Goal: Transaction & Acquisition: Purchase product/service

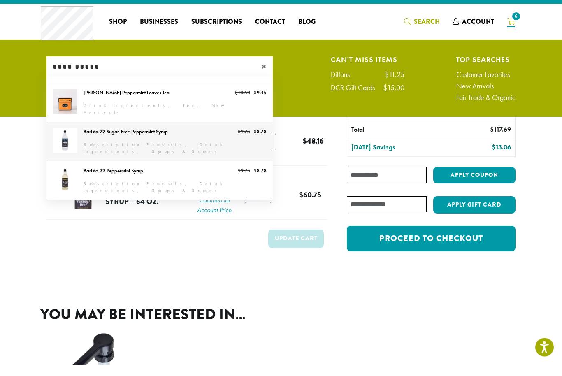
type input "**********"
click at [168, 138] on link "Barista 22 Sugar-Free Peppermint Syrup" at bounding box center [159, 153] width 226 height 39
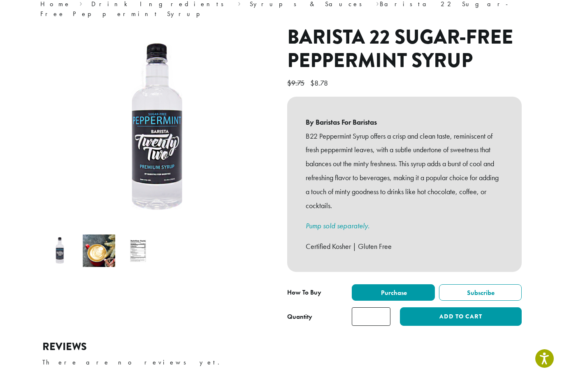
scroll to position [78, 0]
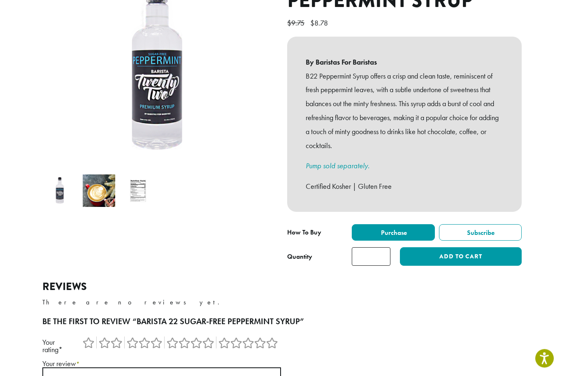
scroll to position [137, 0]
click at [379, 247] on input "*" at bounding box center [371, 256] width 39 height 19
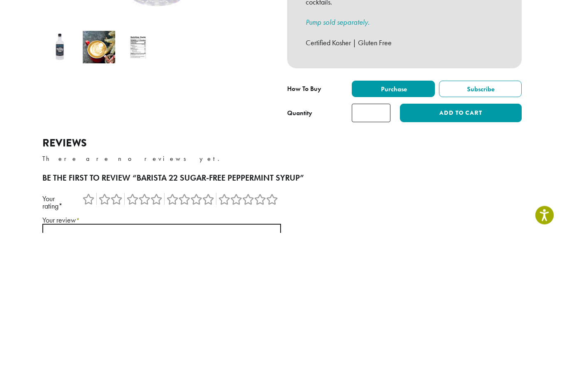
scroll to position [0, 0]
type input "*"
click at [478, 247] on button "Add to cart" at bounding box center [461, 256] width 122 height 19
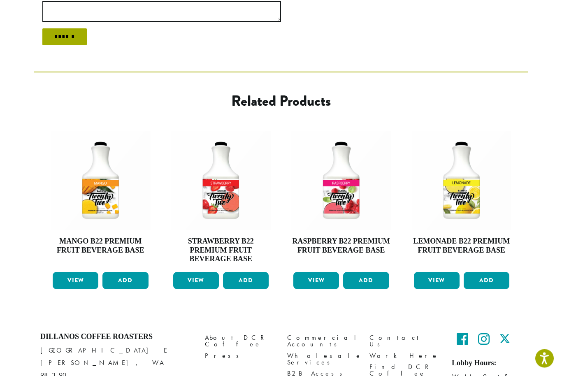
scroll to position [503, 0]
click at [95, 183] on img at bounding box center [101, 180] width 100 height 100
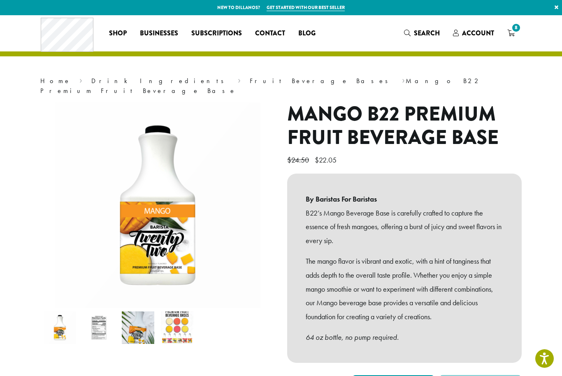
click at [250, 81] on link "Fruit Beverage Bases" at bounding box center [322, 81] width 144 height 9
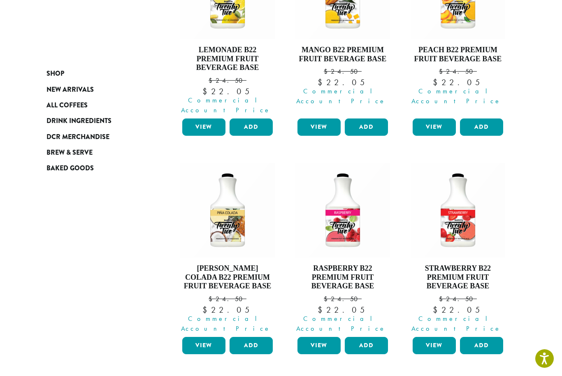
scroll to position [202, 0]
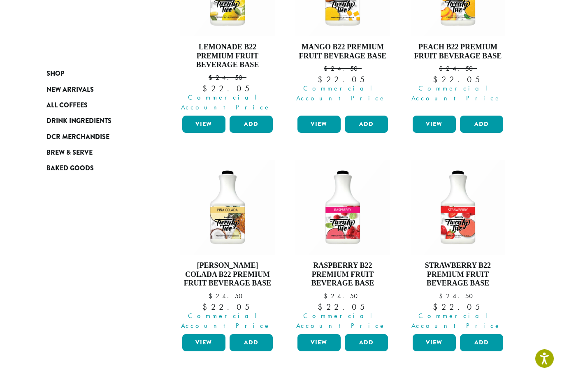
click at [228, 261] on h4 "[PERSON_NAME] Colada B22 Premium Fruit Beverage Base" at bounding box center [227, 274] width 95 height 27
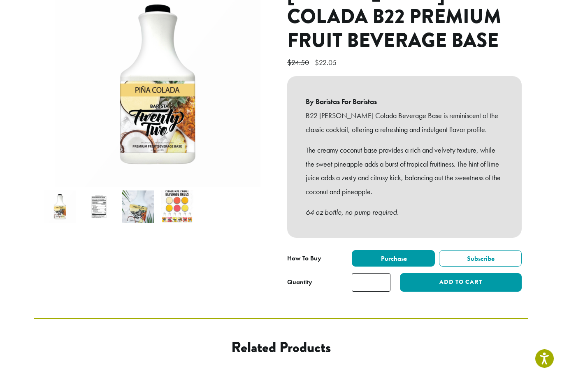
click at [474, 273] on button "Add to cart" at bounding box center [461, 282] width 122 height 19
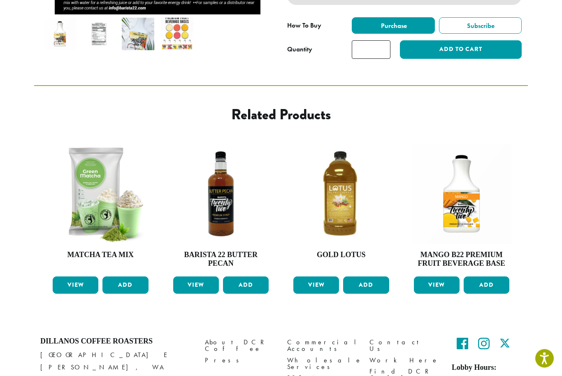
scroll to position [365, 0]
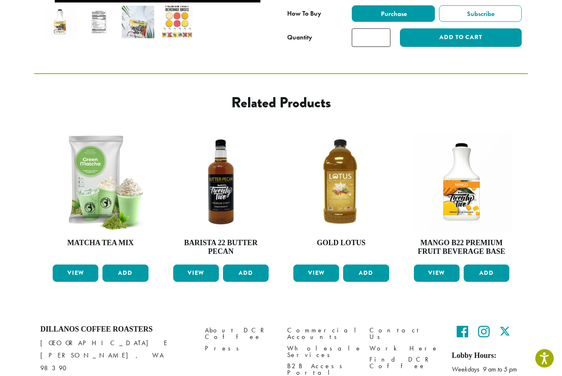
click at [246, 265] on button "Add" at bounding box center [246, 273] width 46 height 17
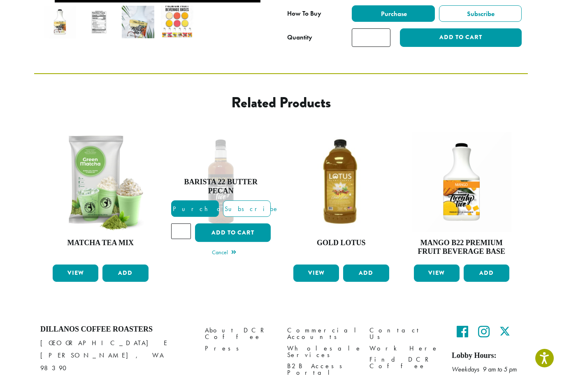
click at [237, 224] on button "Add to cart" at bounding box center [233, 233] width 76 height 19
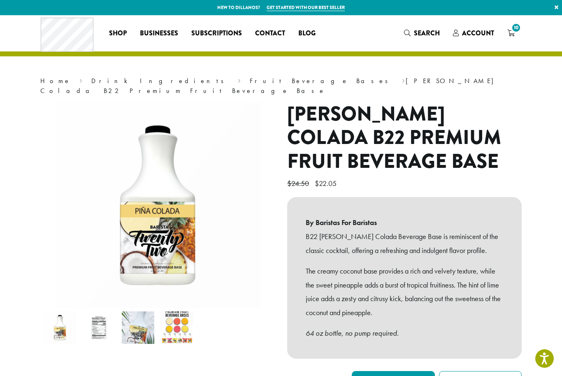
click at [514, 28] on span "10" at bounding box center [516, 27] width 11 height 11
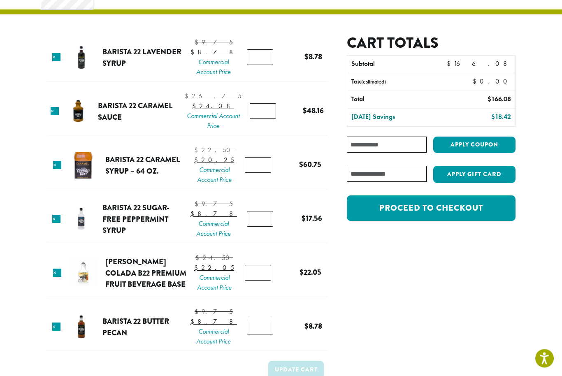
scroll to position [42, 0]
click at [60, 223] on link "×" at bounding box center [56, 219] width 8 height 8
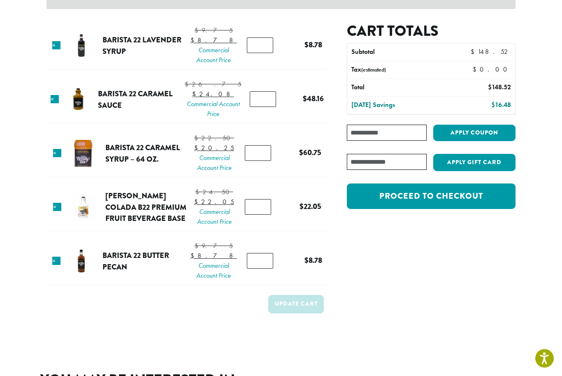
scroll to position [105, 0]
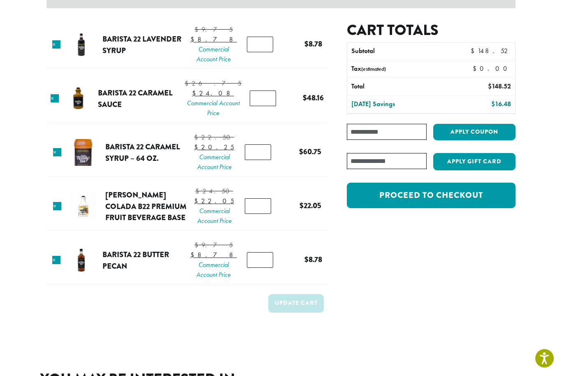
click at [265, 268] on input "*" at bounding box center [260, 261] width 26 height 16
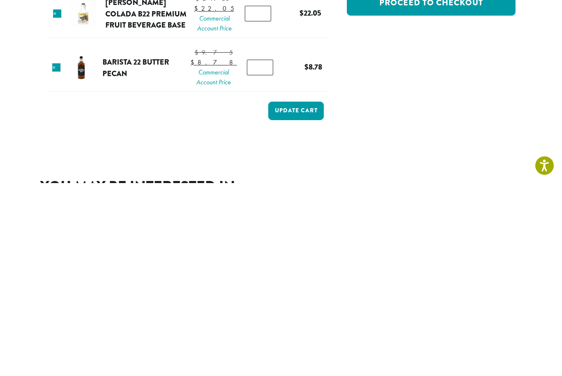
type input "*"
click at [307, 295] on button "Update cart" at bounding box center [296, 304] width 56 height 19
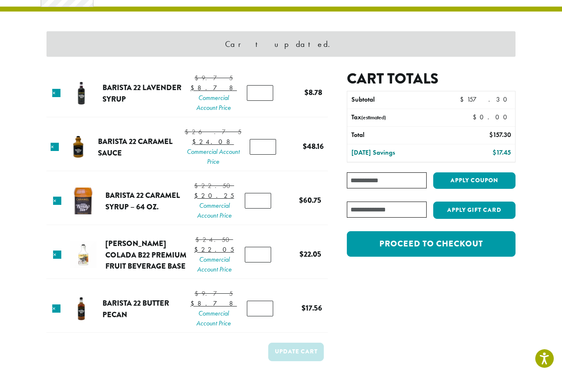
scroll to position [35, 0]
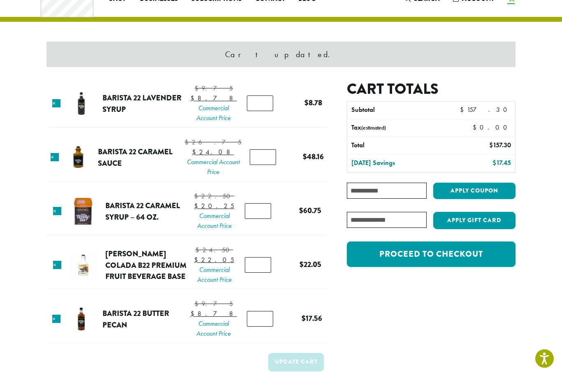
click at [128, 223] on link "Barista 22 Caramel Syrup – 64 oz." at bounding box center [142, 211] width 74 height 23
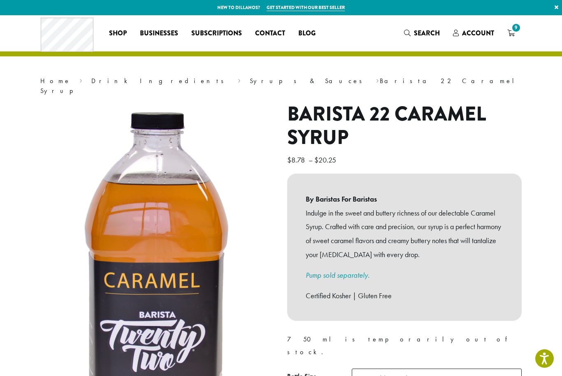
click at [514, 32] on span "9" at bounding box center [516, 27] width 11 height 11
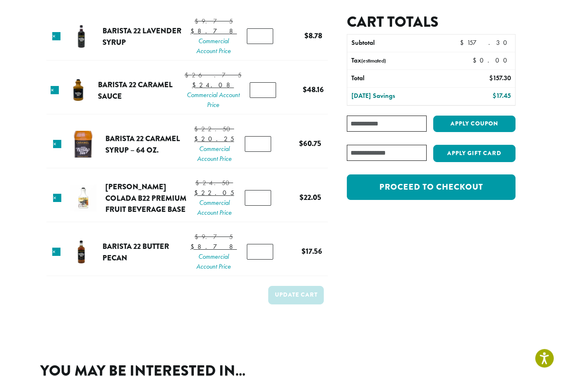
scroll to position [63, 0]
click at [476, 183] on link "Proceed to checkout" at bounding box center [431, 187] width 169 height 26
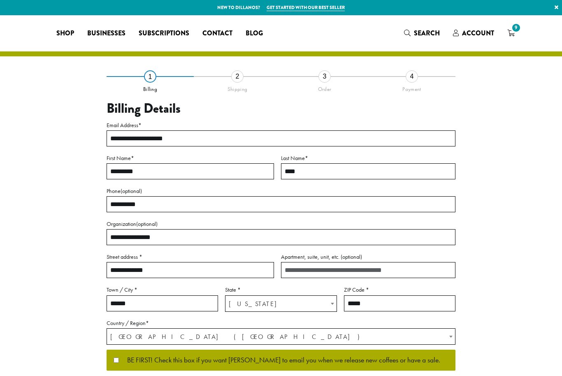
select select "**"
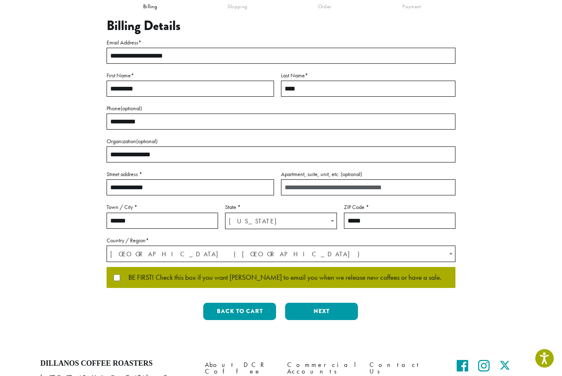
scroll to position [83, 0]
click at [334, 308] on button "Next" at bounding box center [321, 311] width 73 height 17
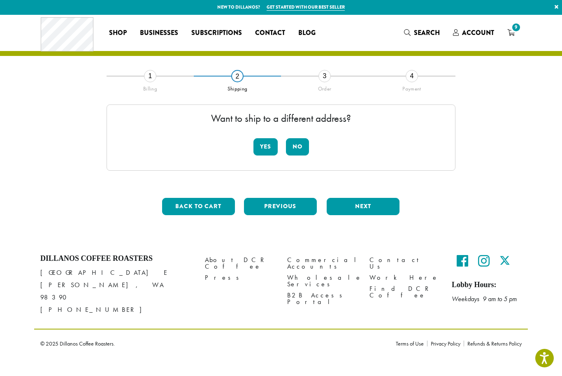
click at [295, 142] on button "No" at bounding box center [297, 147] width 23 height 17
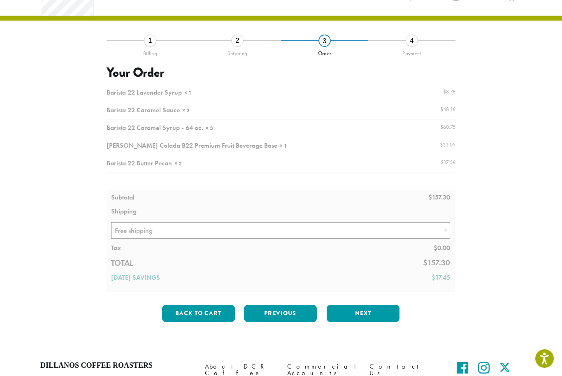
scroll to position [39, 0]
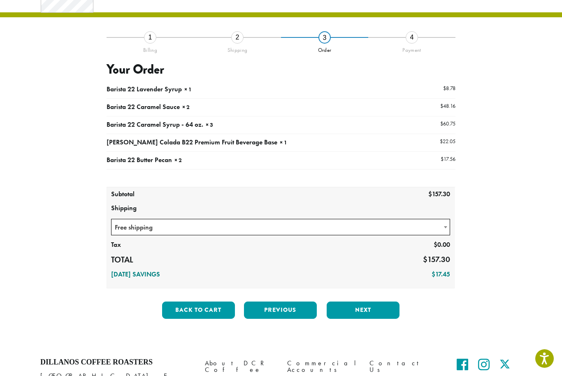
click at [377, 302] on button "Next" at bounding box center [363, 310] width 73 height 17
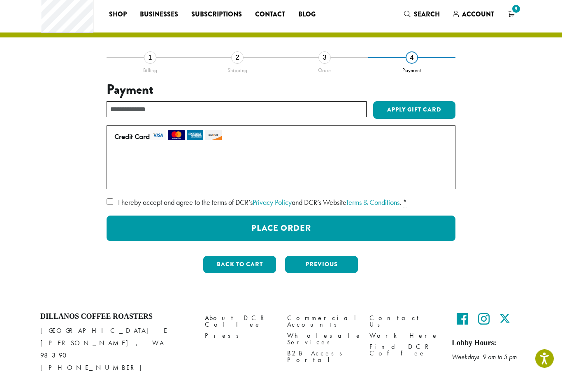
click at [344, 229] on button "Place Order" at bounding box center [281, 229] width 349 height 26
